Goal: Task Accomplishment & Management: Manage account settings

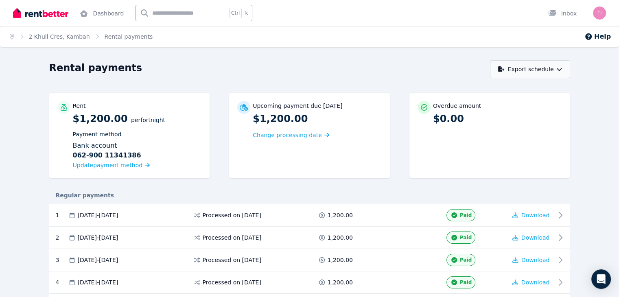
click at [562, 69] on icon "button" at bounding box center [560, 69] width 6 height 6
click at [514, 89] on p "PDF" at bounding box center [505, 90] width 18 height 8
